Goal: Task Accomplishment & Management: Use online tool/utility

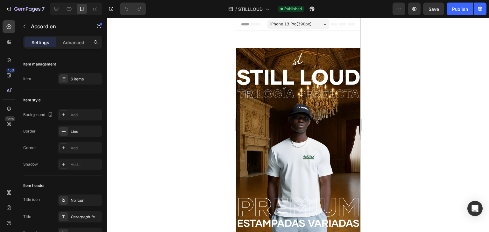
scroll to position [1177, 0]
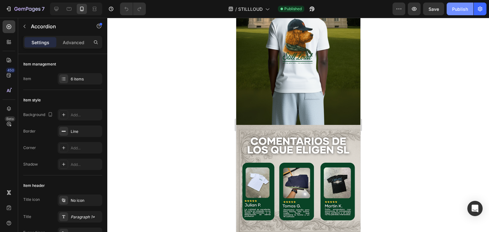
click at [466, 5] on button "Publish" at bounding box center [459, 9] width 27 height 13
click at [416, 10] on icon "button" at bounding box center [414, 9] width 5 height 4
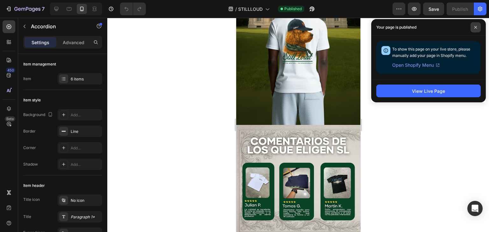
click at [476, 31] on span at bounding box center [475, 27] width 10 height 10
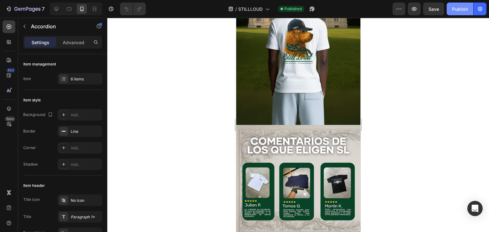
click at [464, 13] on button "Publish" at bounding box center [459, 9] width 27 height 13
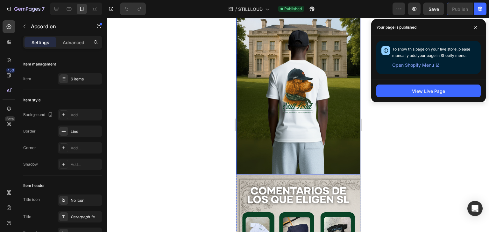
scroll to position [1113, 0]
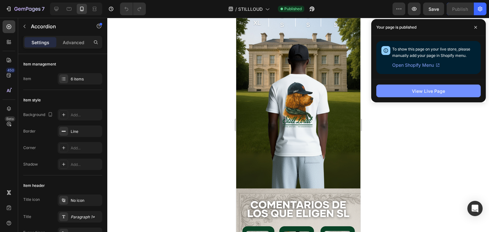
click at [419, 88] on div "View Live Page" at bounding box center [428, 91] width 33 height 7
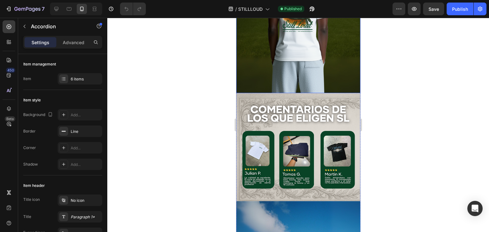
scroll to position [1336, 0]
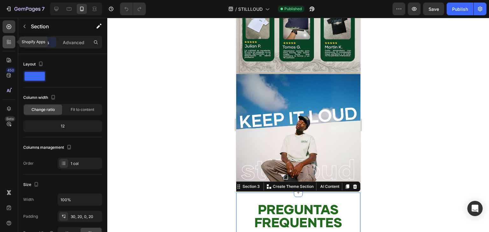
click at [7, 42] on icon at bounding box center [9, 42] width 6 height 6
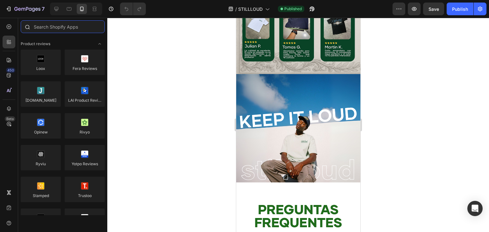
click at [45, 29] on input "text" at bounding box center [63, 26] width 84 height 13
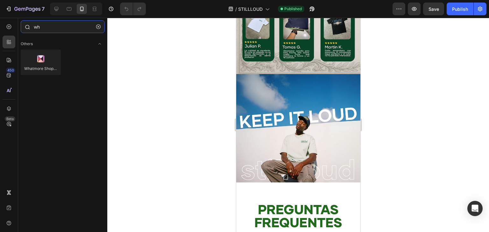
type input "w"
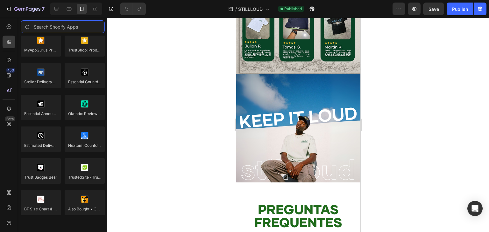
scroll to position [1831, 0]
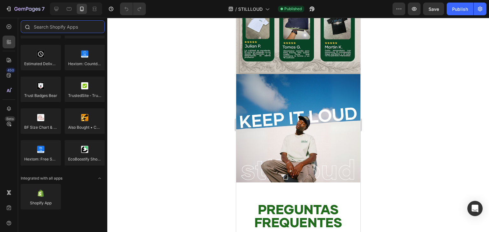
click at [75, 31] on input "text" at bounding box center [63, 26] width 84 height 13
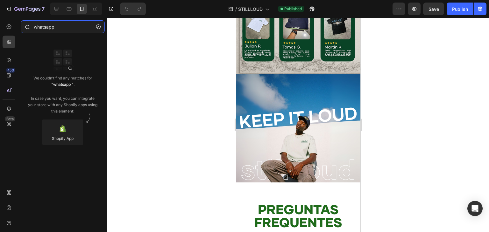
type input "whatsapp"
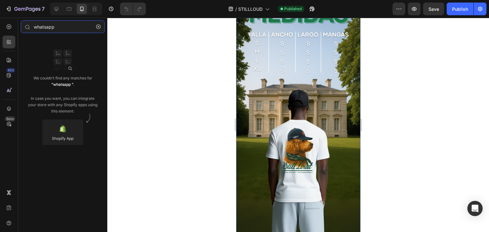
scroll to position [1050, 0]
